Goal: Contribute content: Add original content to the website for others to see

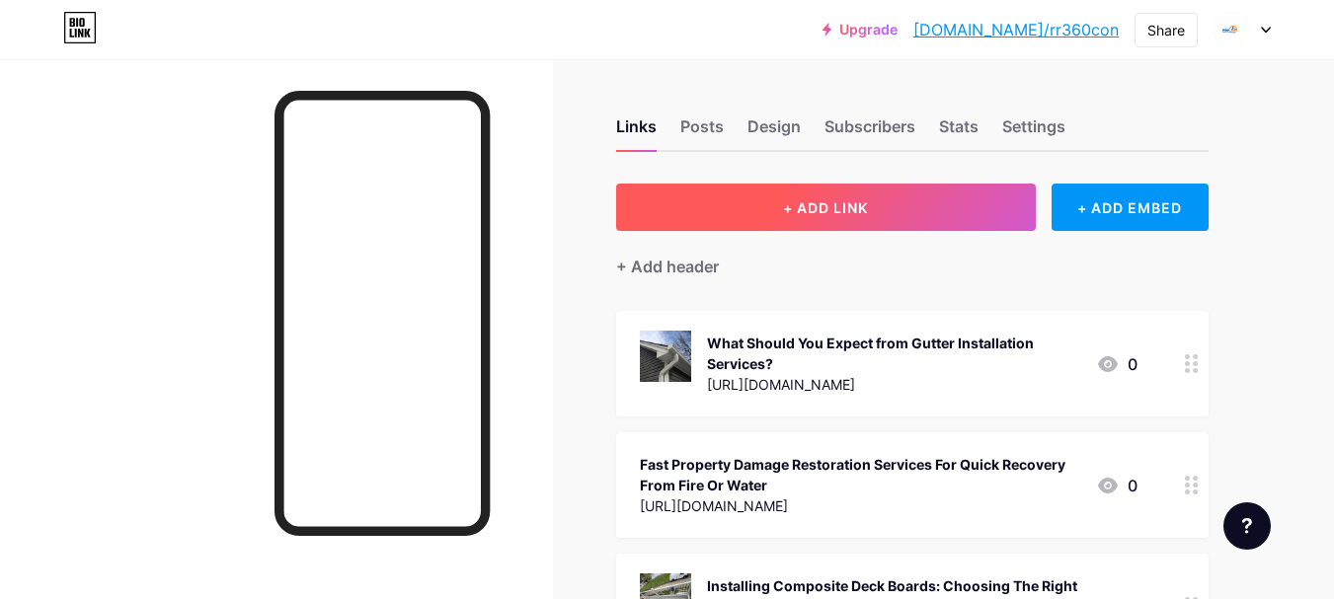
click at [895, 197] on button "+ ADD LINK" at bounding box center [826, 207] width 420 height 47
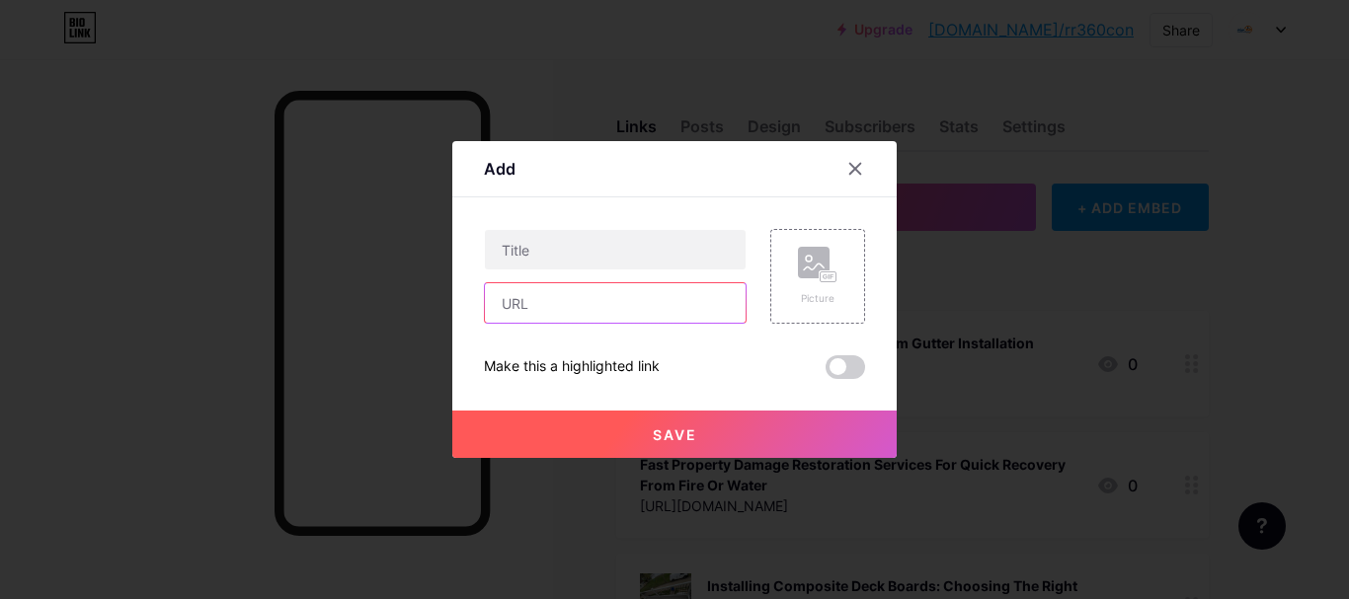
click at [580, 296] on input "text" at bounding box center [615, 303] width 261 height 40
paste input "[URL][DOMAIN_NAME]"
type input "[URL][DOMAIN_NAME]"
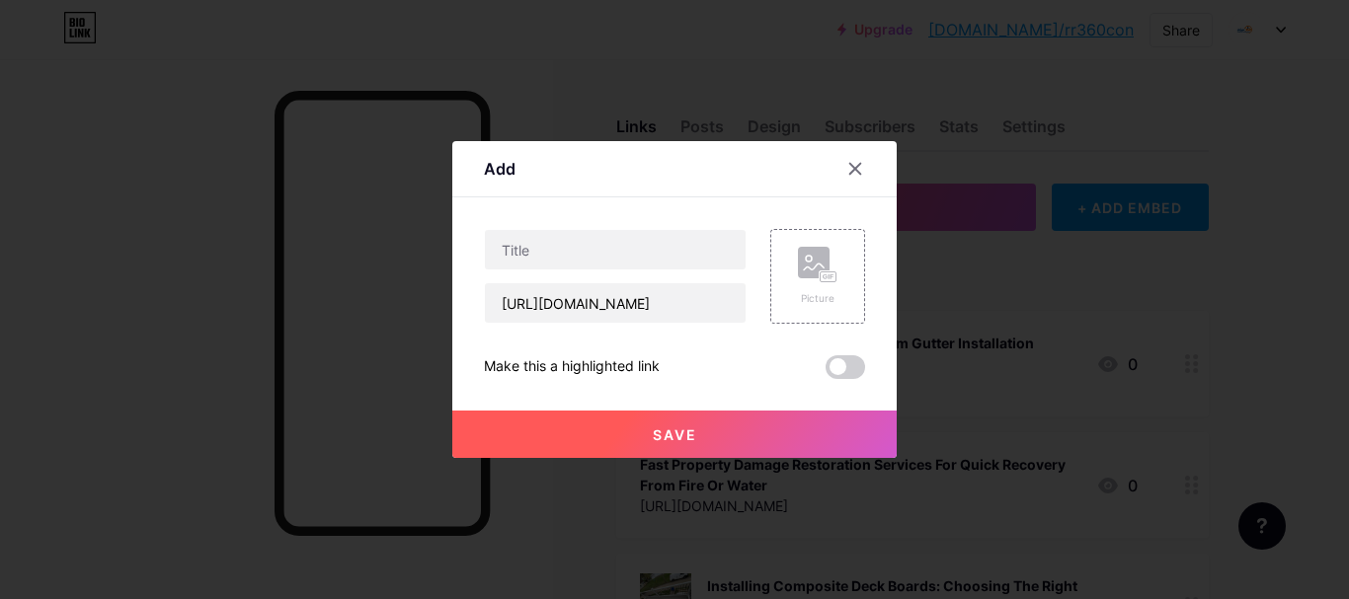
click at [622, 272] on div "[URL][DOMAIN_NAME]" at bounding box center [615, 276] width 263 height 95
click at [621, 255] on input "text" at bounding box center [615, 250] width 261 height 40
paste input "The Benefits of Working with a Local Roof Installation Company"
type input "The Benefits of Working with a Local Roof Installation Company"
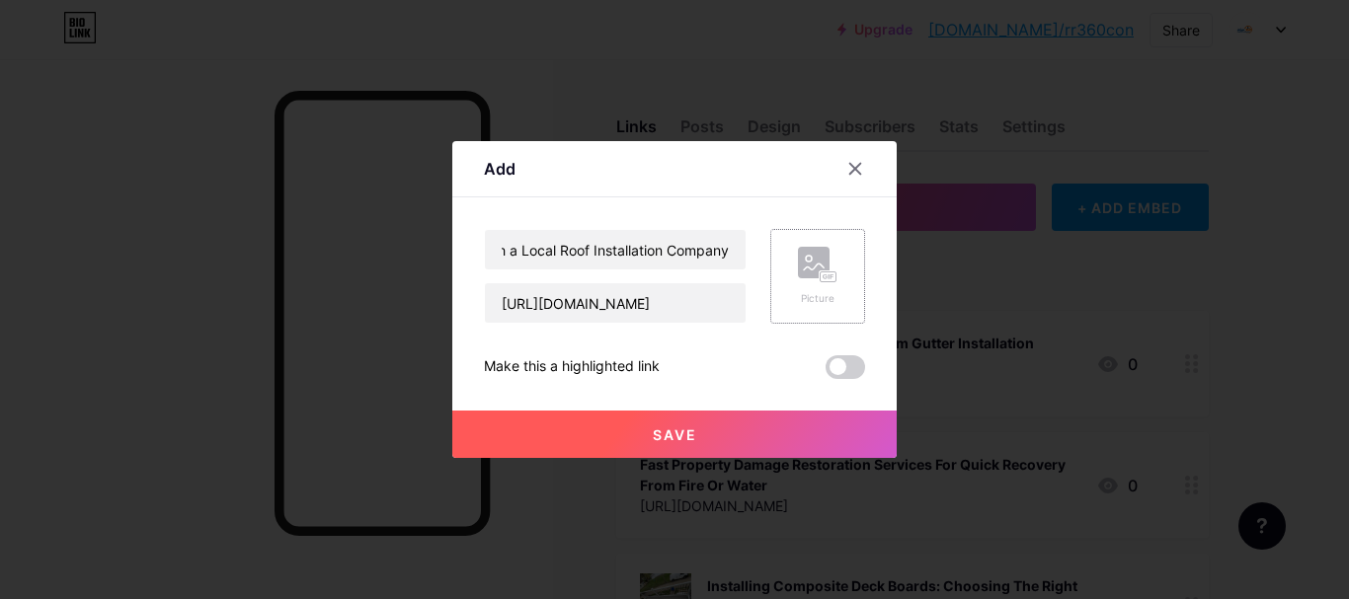
click at [814, 289] on div "Picture" at bounding box center [818, 276] width 40 height 59
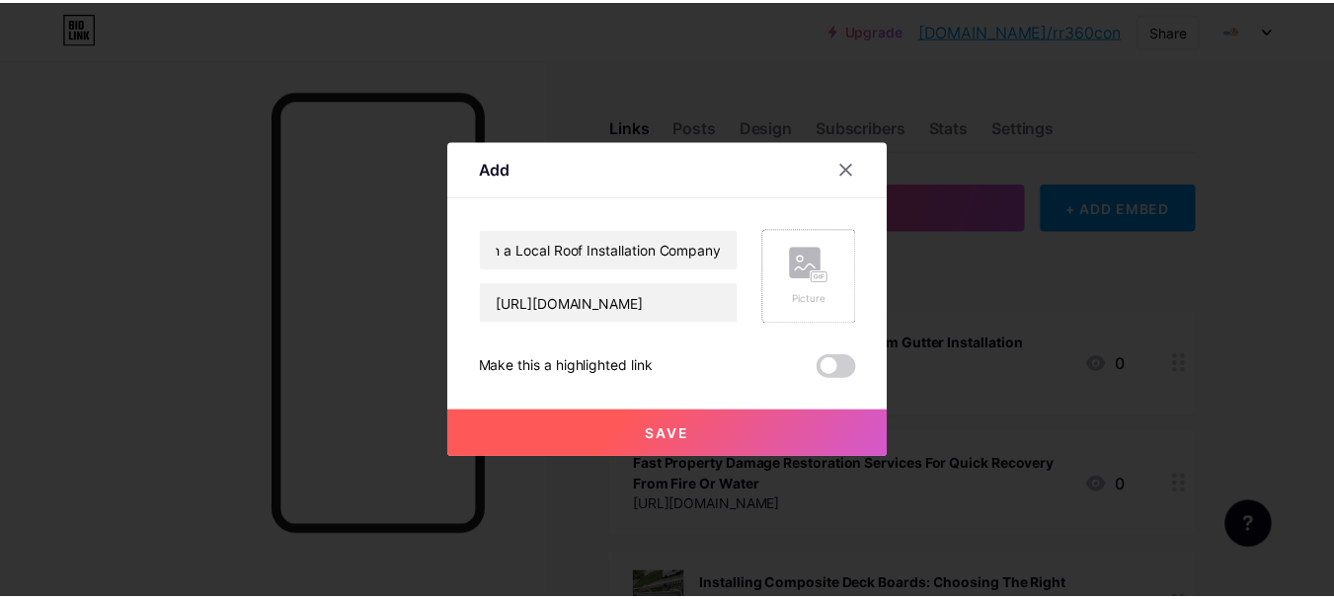
scroll to position [0, 0]
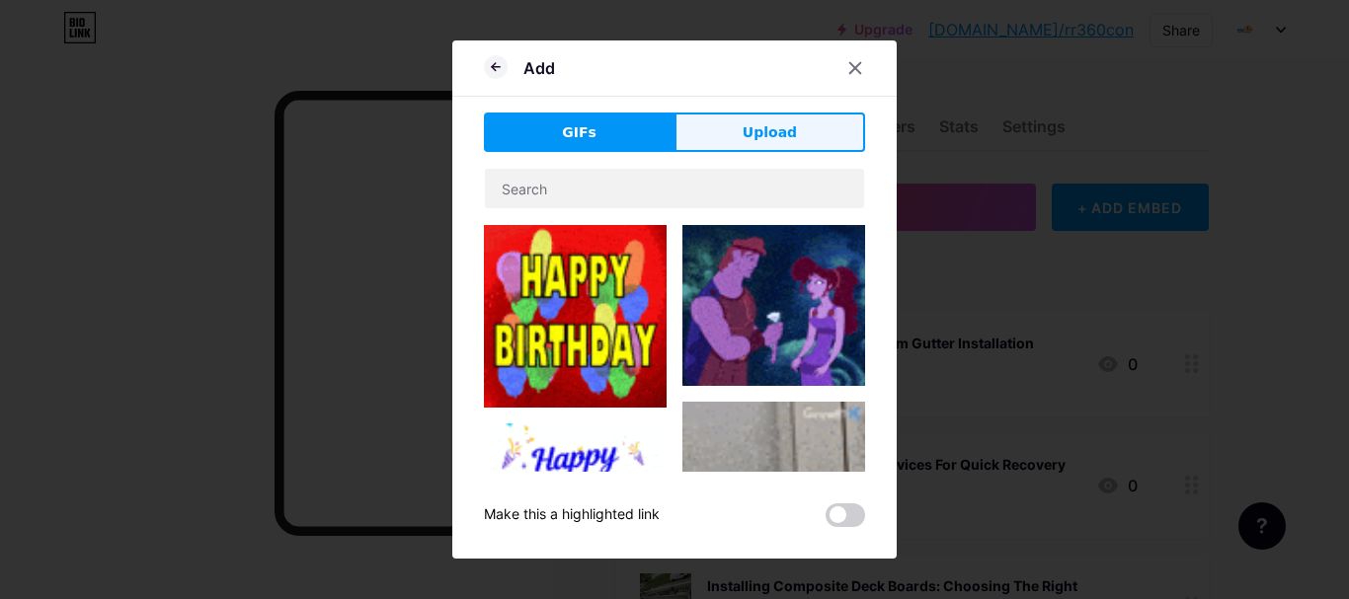
click at [796, 116] on button "Upload" at bounding box center [769, 133] width 191 height 40
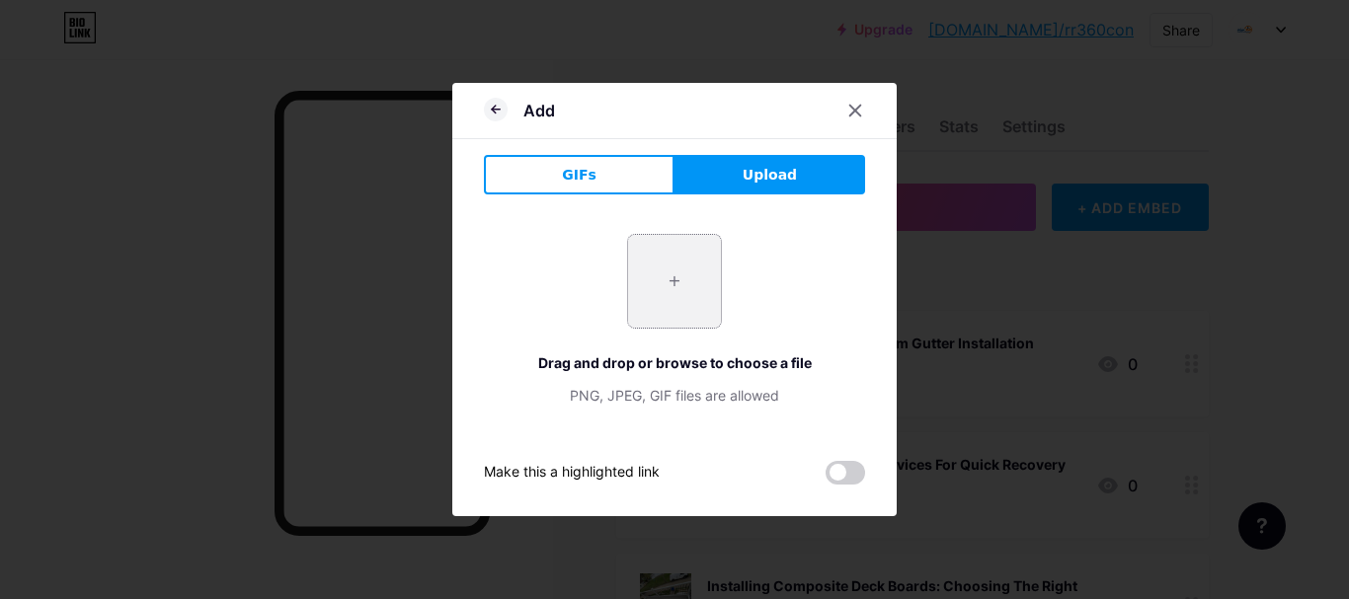
click at [699, 288] on input "file" at bounding box center [674, 281] width 93 height 93
type input "C:\fakepath\2-scaled-1.jpg"
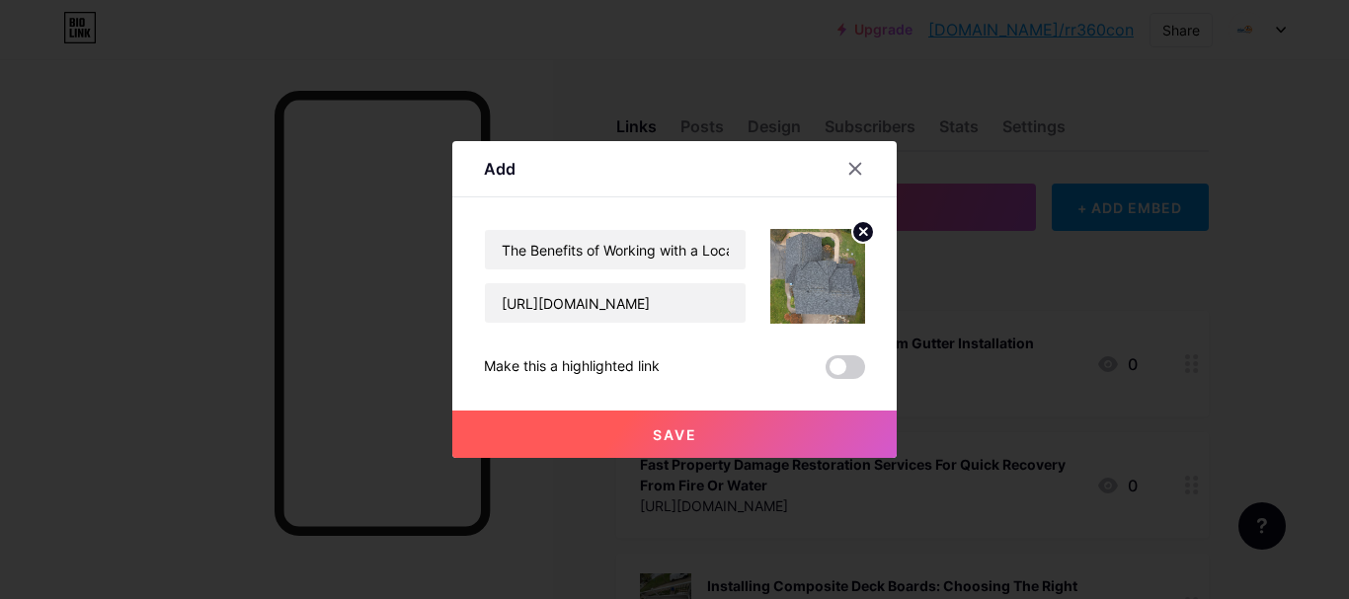
click at [751, 446] on button "Save" at bounding box center [674, 434] width 444 height 47
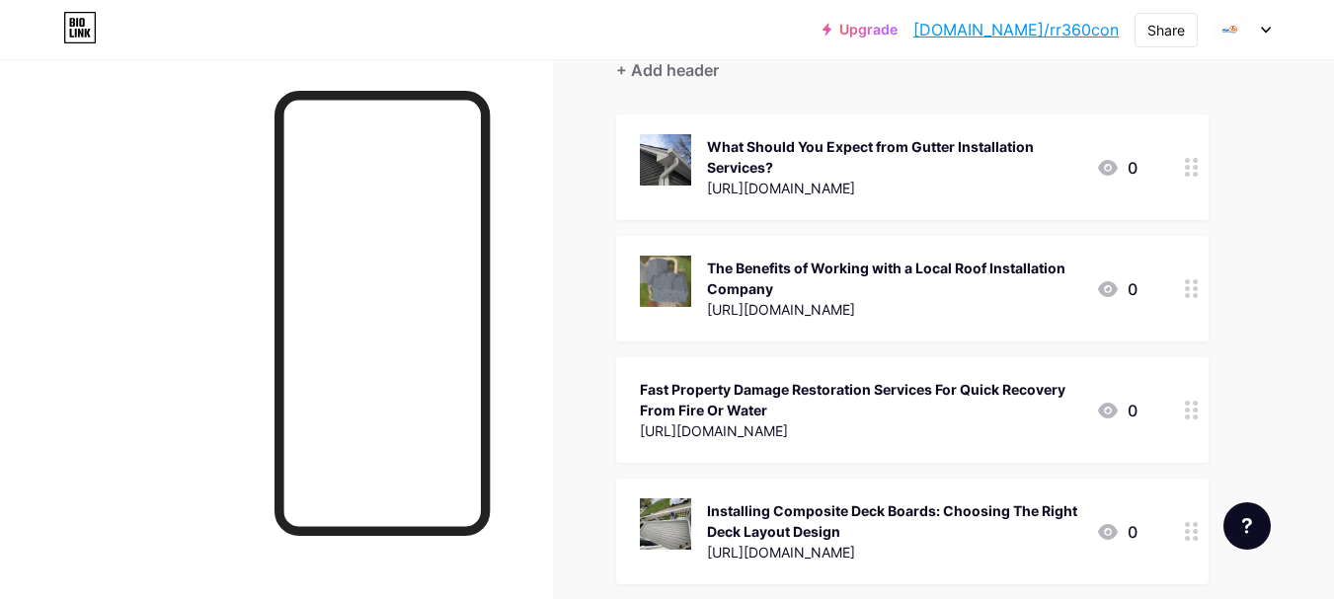
scroll to position [198, 0]
drag, startPoint x: 1015, startPoint y: 279, endPoint x: 1195, endPoint y: 221, distance: 188.9
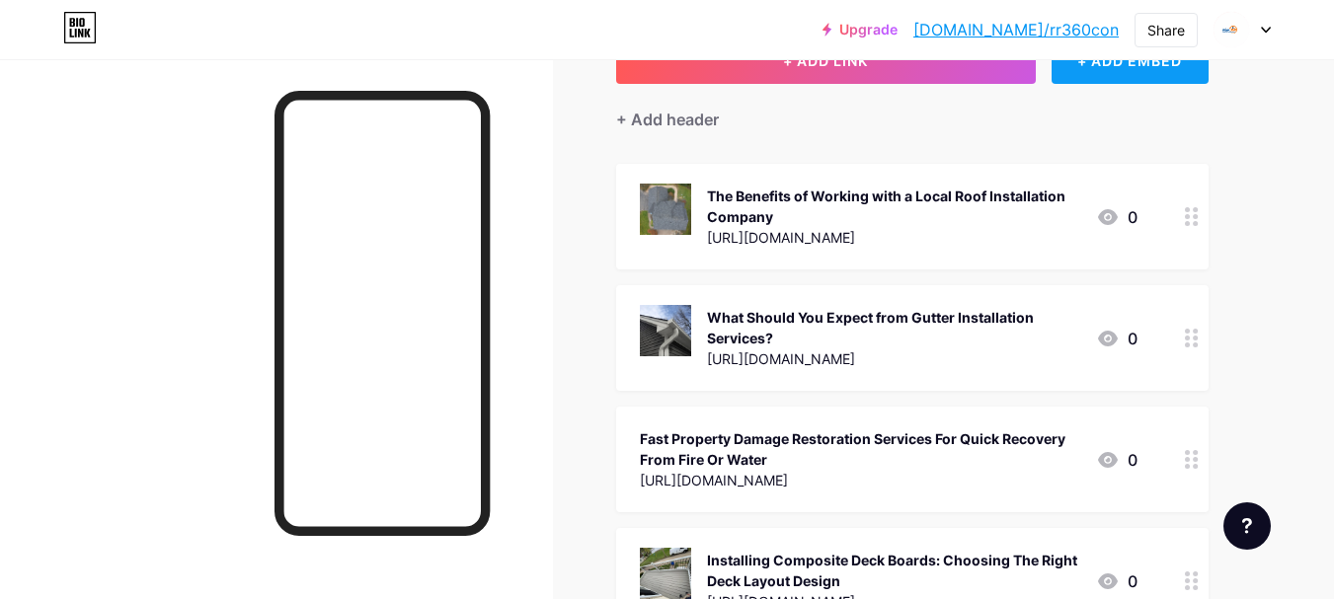
scroll to position [0, 0]
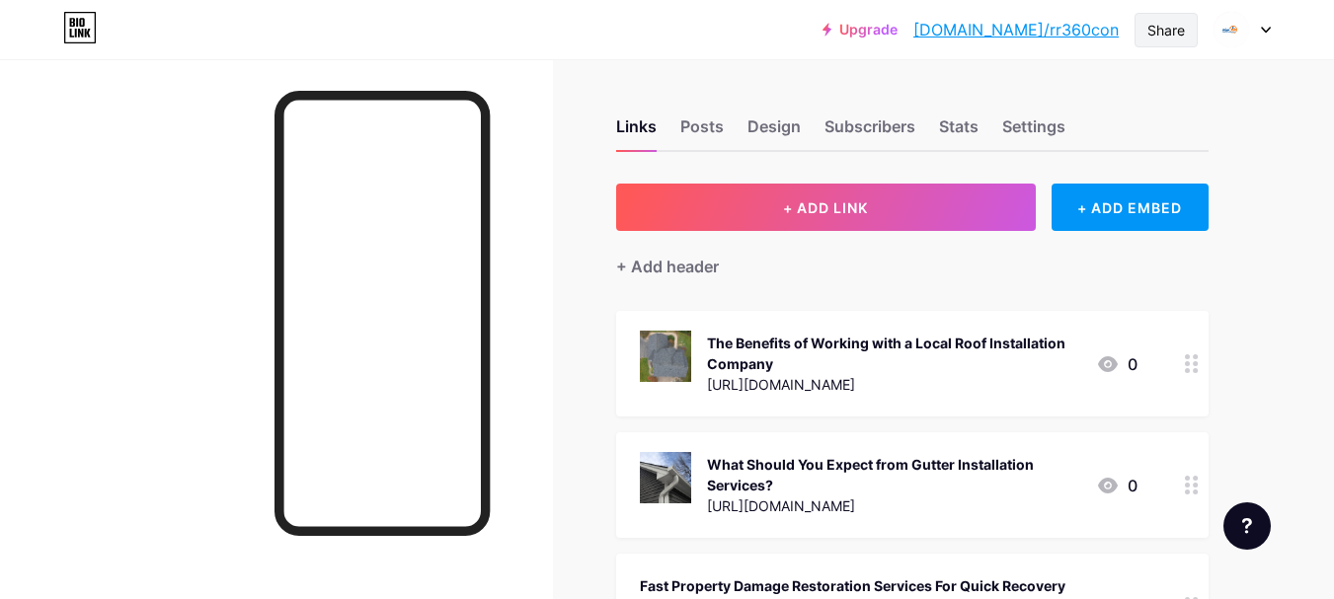
click at [1165, 30] on div "Share" at bounding box center [1166, 30] width 38 height 21
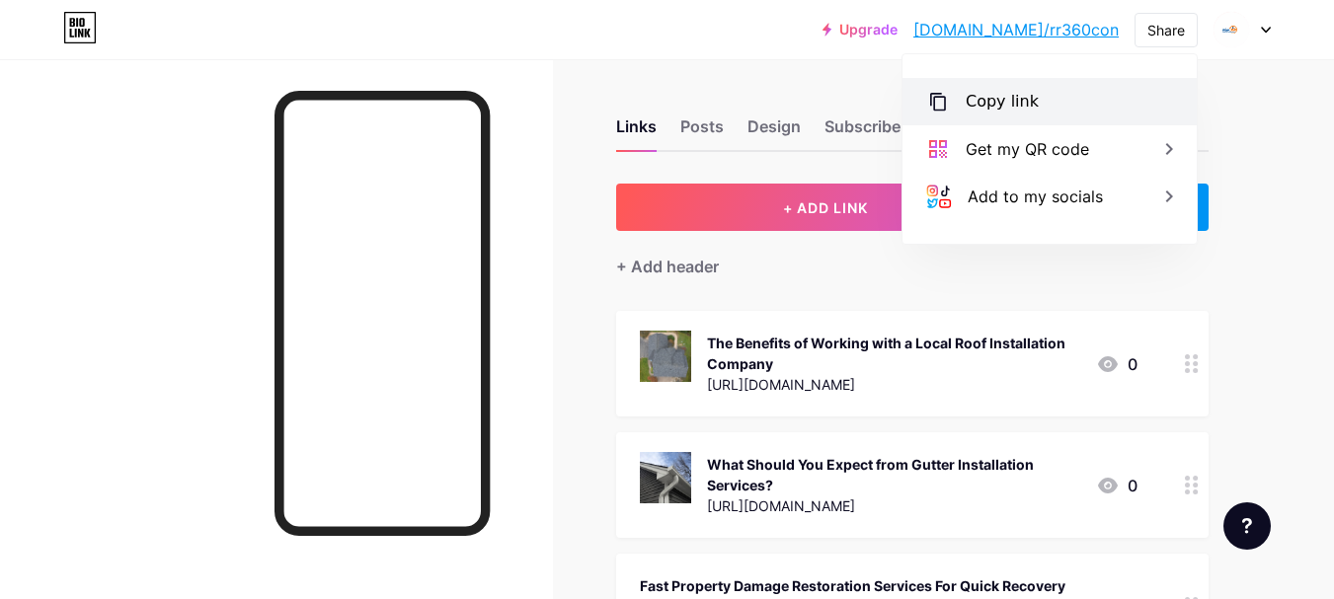
click at [1028, 108] on div "Copy link" at bounding box center [1002, 102] width 73 height 24
